Goal: Transaction & Acquisition: Download file/media

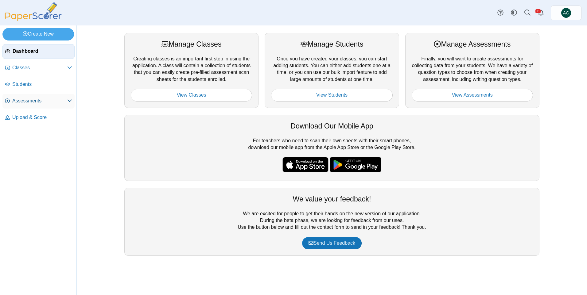
click at [42, 103] on span "Assessments" at bounding box center [39, 101] width 55 height 7
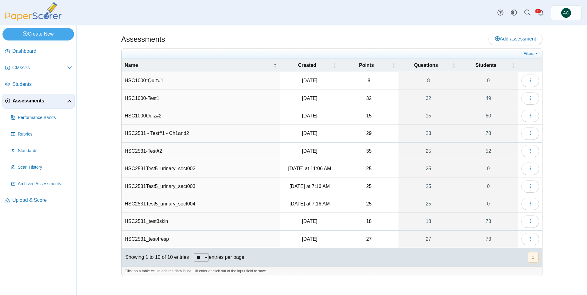
click at [183, 204] on td "HSC2531Test5_urinary_sect004" at bounding box center [201, 205] width 158 height 18
click at [528, 206] on icon "button" at bounding box center [530, 203] width 5 height 5
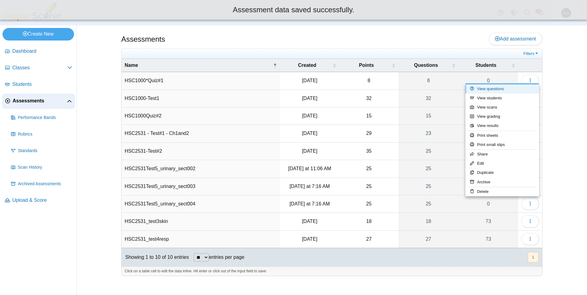
click at [493, 90] on link "View questions" at bounding box center [502, 88] width 74 height 9
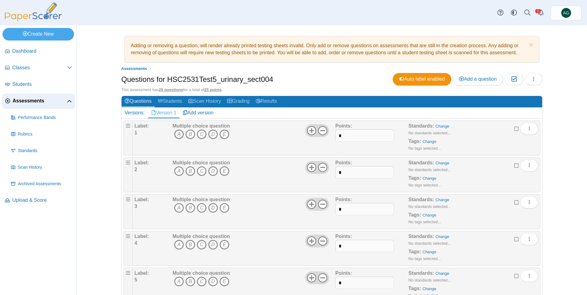
click at [176, 135] on icon "A" at bounding box center [179, 135] width 10 height 10
click at [186, 134] on icon "B" at bounding box center [190, 135] width 10 height 10
click at [199, 134] on icon "C" at bounding box center [202, 135] width 10 height 10
click at [212, 134] on icon "D" at bounding box center [213, 135] width 10 height 10
click at [222, 134] on icon "E" at bounding box center [225, 135] width 10 height 10
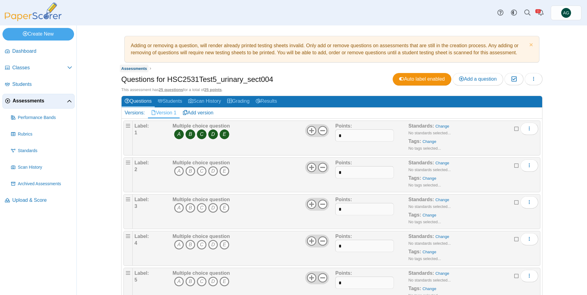
click at [138, 68] on span "Assessments" at bounding box center [134, 68] width 26 height 5
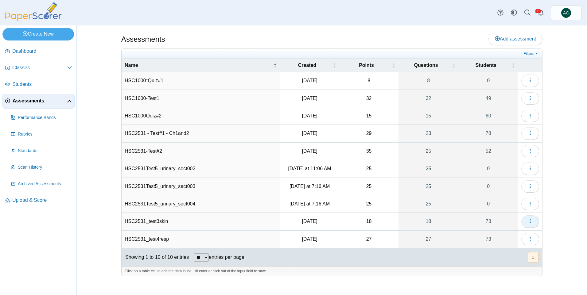
click at [529, 221] on icon "button" at bounding box center [530, 221] width 5 height 5
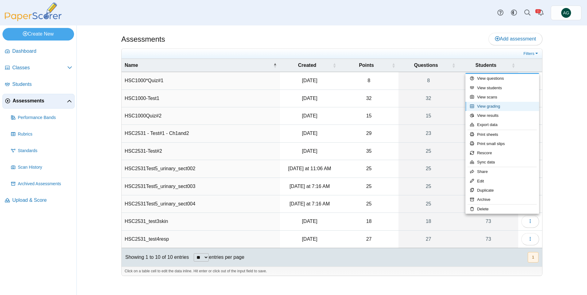
click at [497, 106] on link "View grading" at bounding box center [502, 106] width 74 height 9
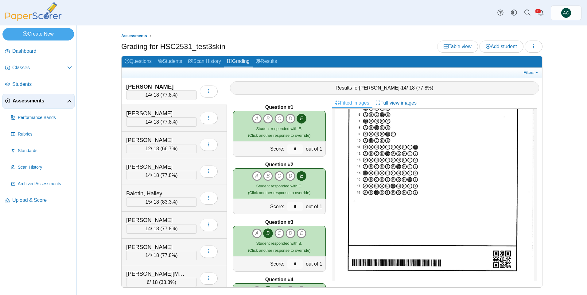
click at [544, 48] on div "Assessments Grading for HSC2531_test3skin Table view Add student Loading… 6" at bounding box center [332, 160] width 461 height 270
click at [536, 48] on icon "button" at bounding box center [533, 46] width 5 height 5
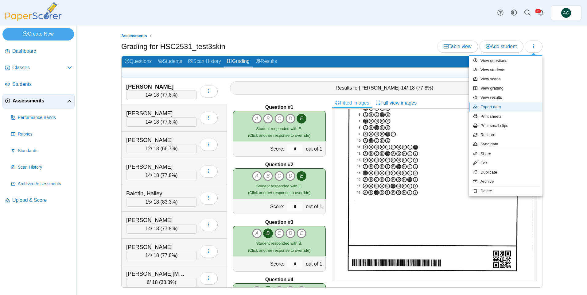
click at [510, 106] on link "Export data" at bounding box center [506, 107] width 74 height 9
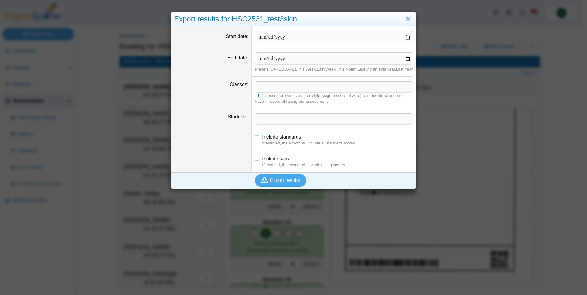
click at [255, 97] on icon at bounding box center [257, 95] width 4 height 4
click at [263, 92] on span at bounding box center [334, 87] width 158 height 10
click at [256, 97] on icon at bounding box center [257, 95] width 4 height 4
click at [263, 92] on span at bounding box center [334, 87] width 158 height 10
click at [271, 124] on span at bounding box center [334, 119] width 158 height 10
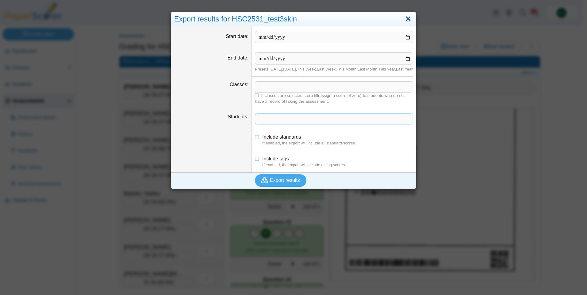
click at [403, 18] on link "Close" at bounding box center [408, 19] width 10 height 10
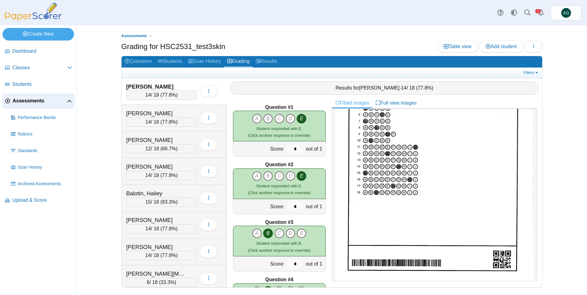
click at [535, 69] on div "Filters Show only: Loading…" at bounding box center [332, 73] width 421 height 10
click at [533, 72] on link "Filters" at bounding box center [531, 73] width 19 height 6
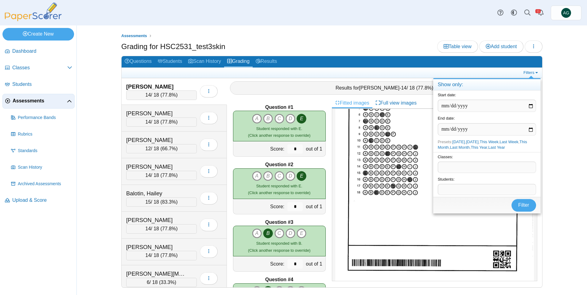
click at [550, 77] on div "Assessments Grading for HSC2531_test3skin Table view Add student 14" at bounding box center [332, 160] width 461 height 270
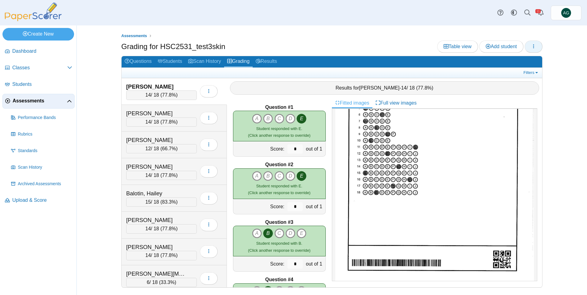
click at [535, 49] on icon "button" at bounding box center [533, 46] width 5 height 5
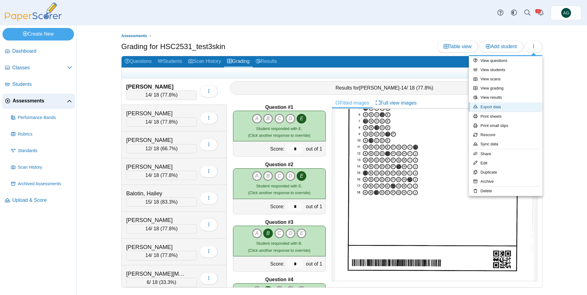
click at [509, 107] on link "Export data" at bounding box center [506, 107] width 74 height 9
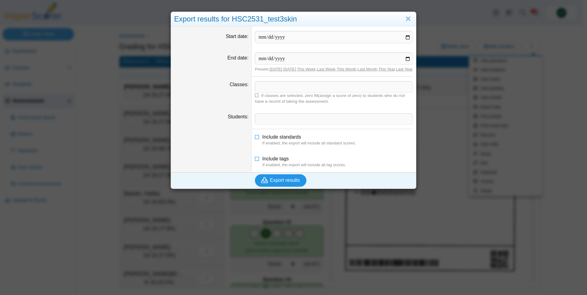
click at [277, 183] on span "Export results" at bounding box center [285, 180] width 30 height 5
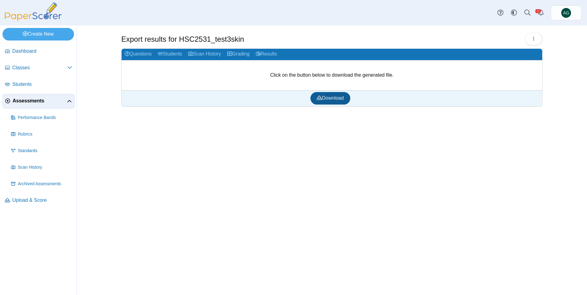
click at [336, 97] on span "Download" at bounding box center [330, 97] width 27 height 5
